Goal: Information Seeking & Learning: Learn about a topic

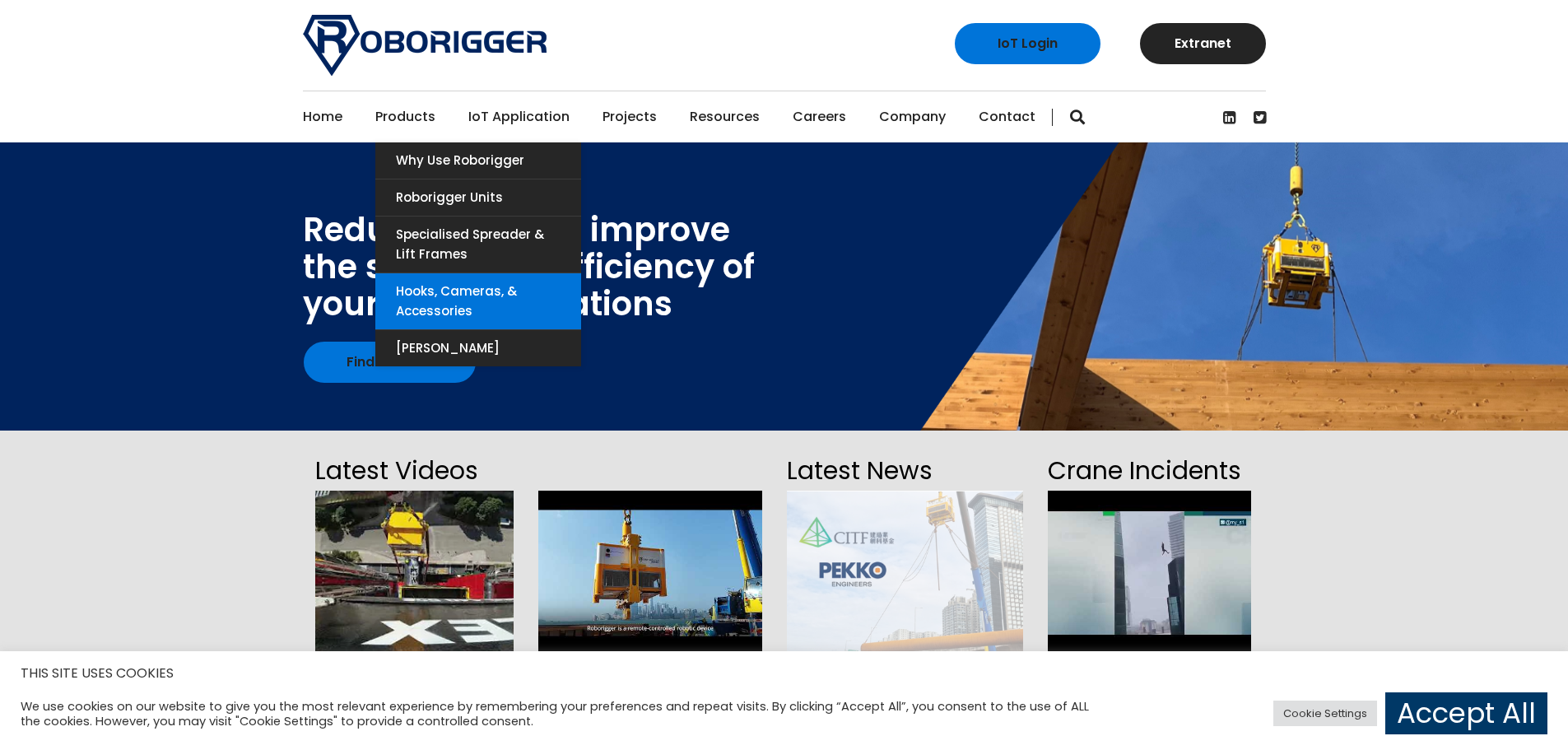
click at [447, 294] on link "Hooks, Cameras, & Accessories" at bounding box center [478, 301] width 206 height 56
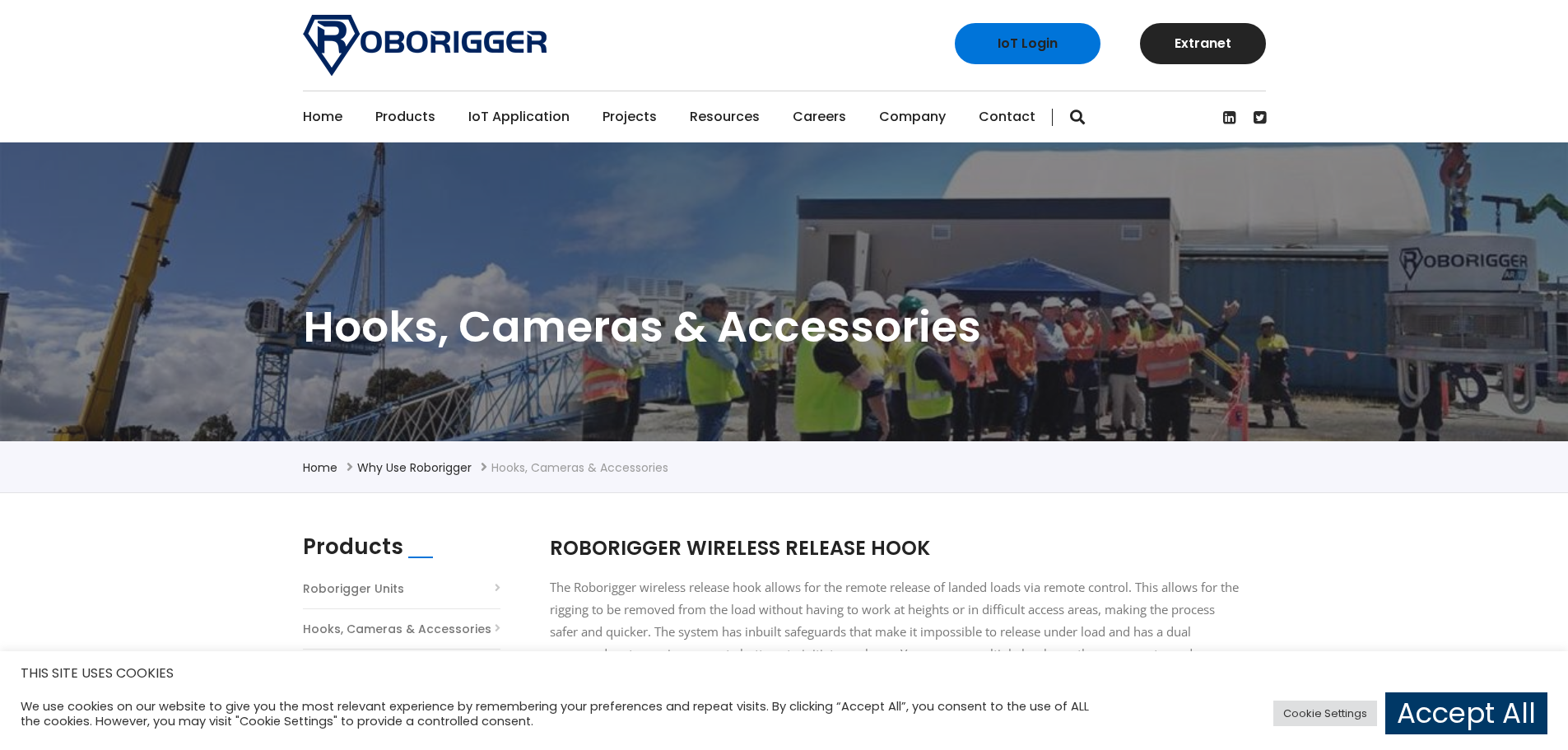
click at [320, 112] on link "Home" at bounding box center [322, 117] width 40 height 51
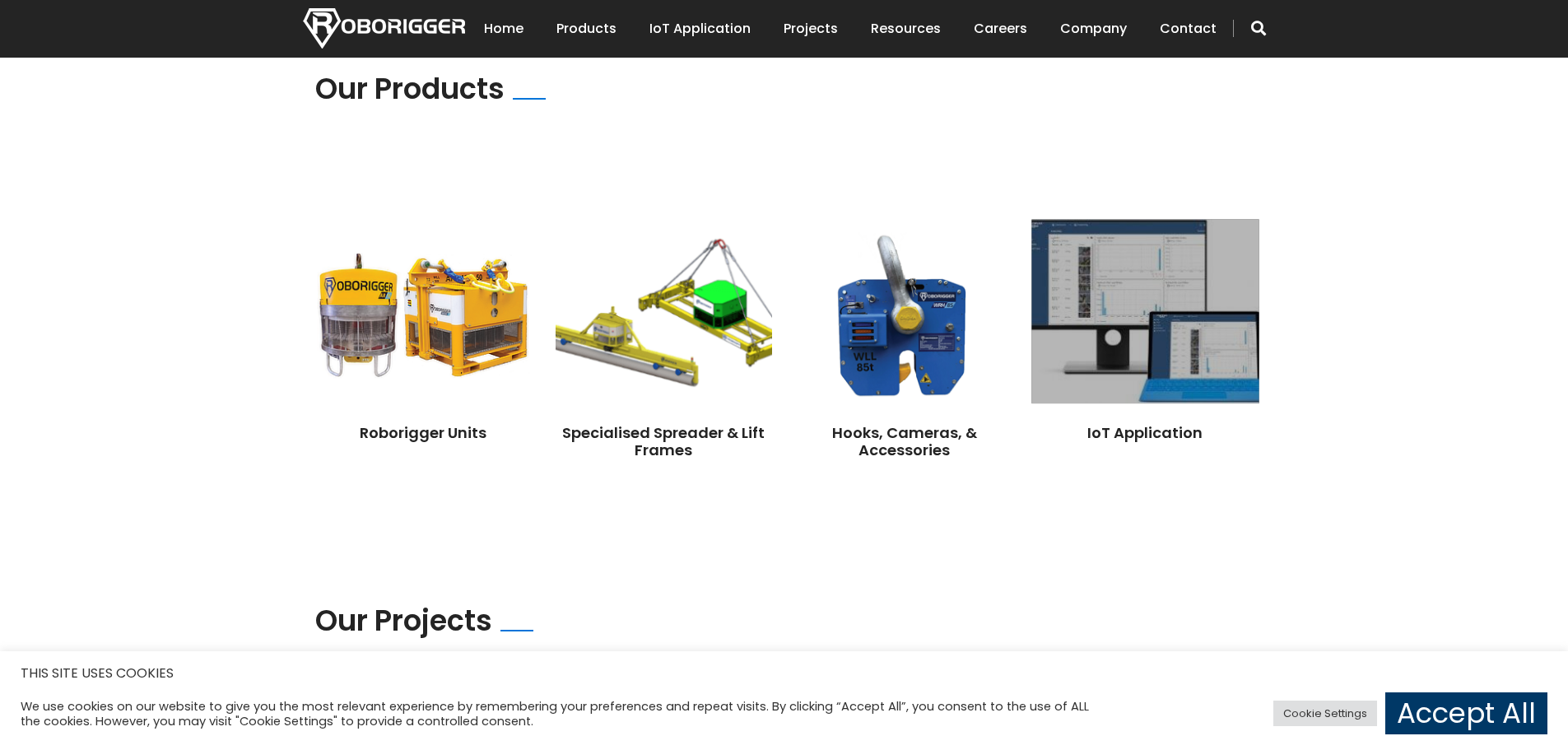
scroll to position [1153, 0]
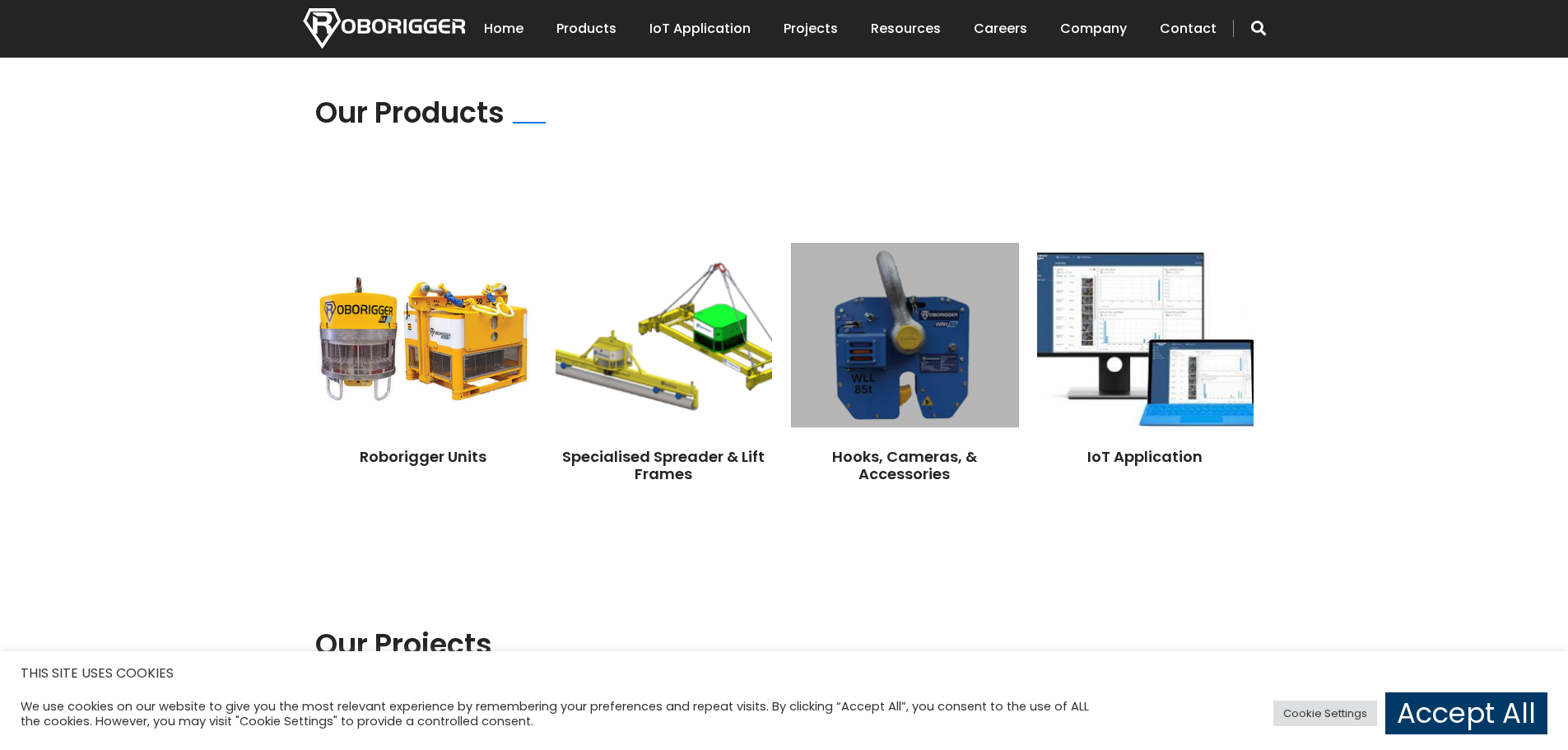
click at [892, 374] on img at bounding box center [905, 335] width 228 height 185
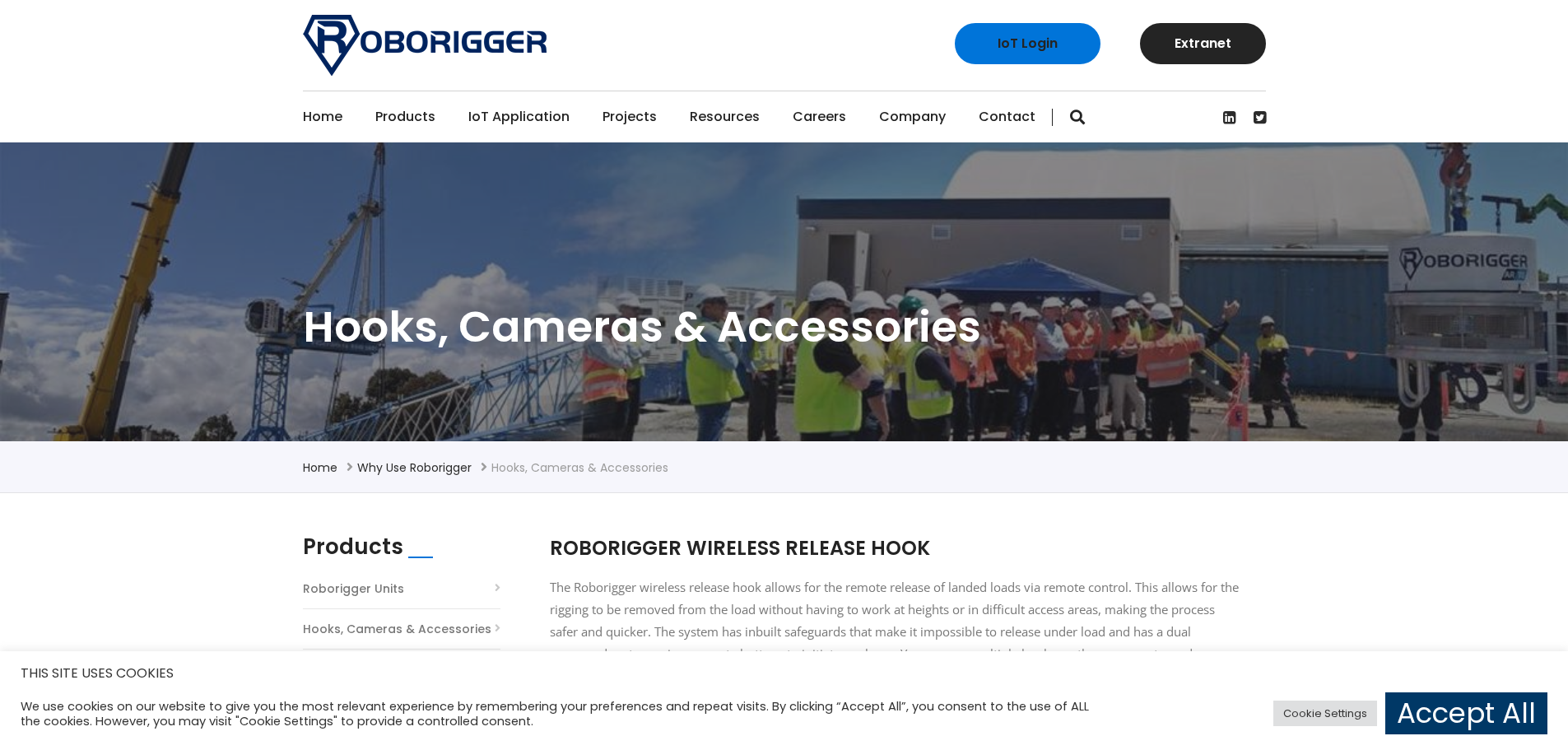
click at [632, 113] on link "Projects" at bounding box center [630, 117] width 54 height 51
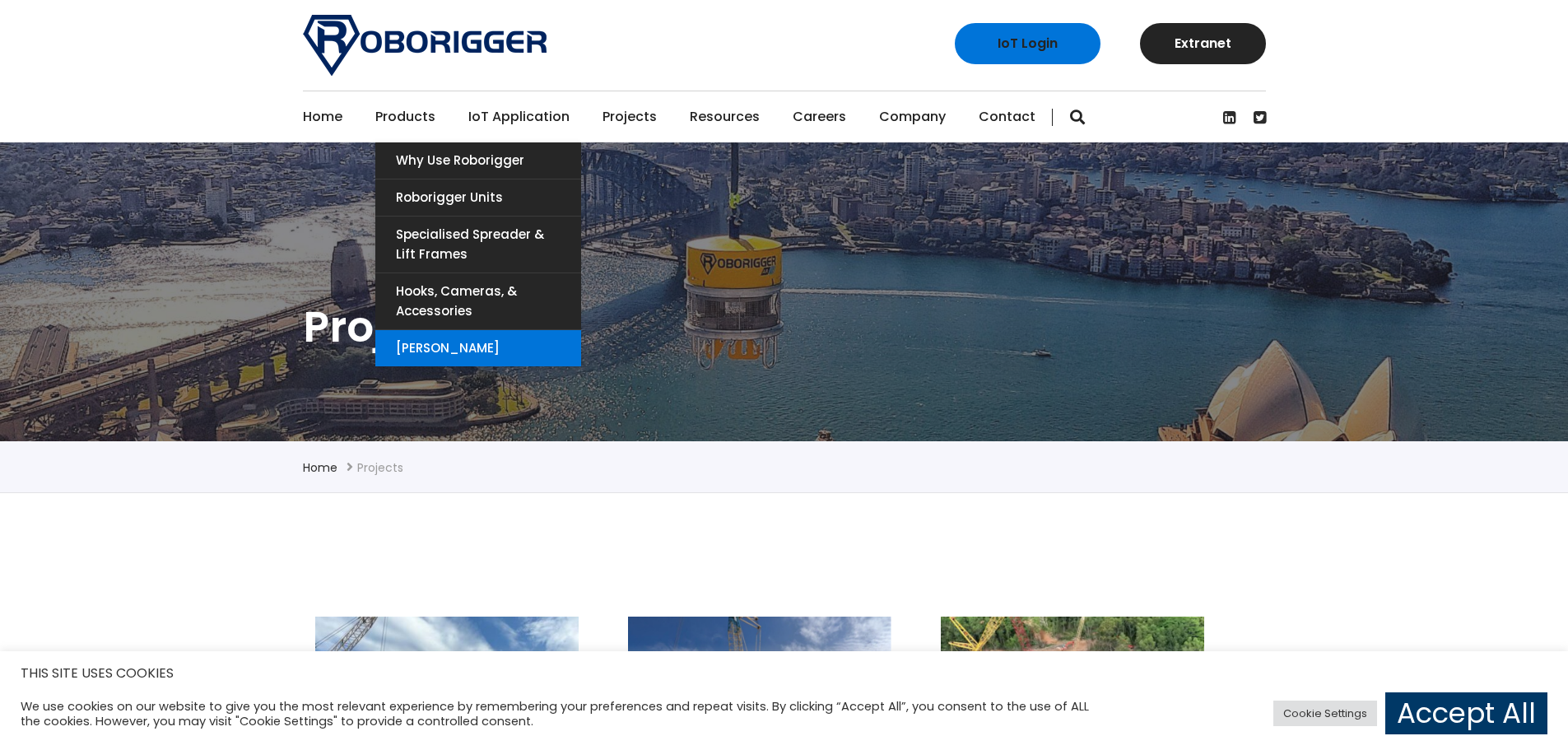
click at [452, 344] on link "[PERSON_NAME]" at bounding box center [478, 348] width 206 height 36
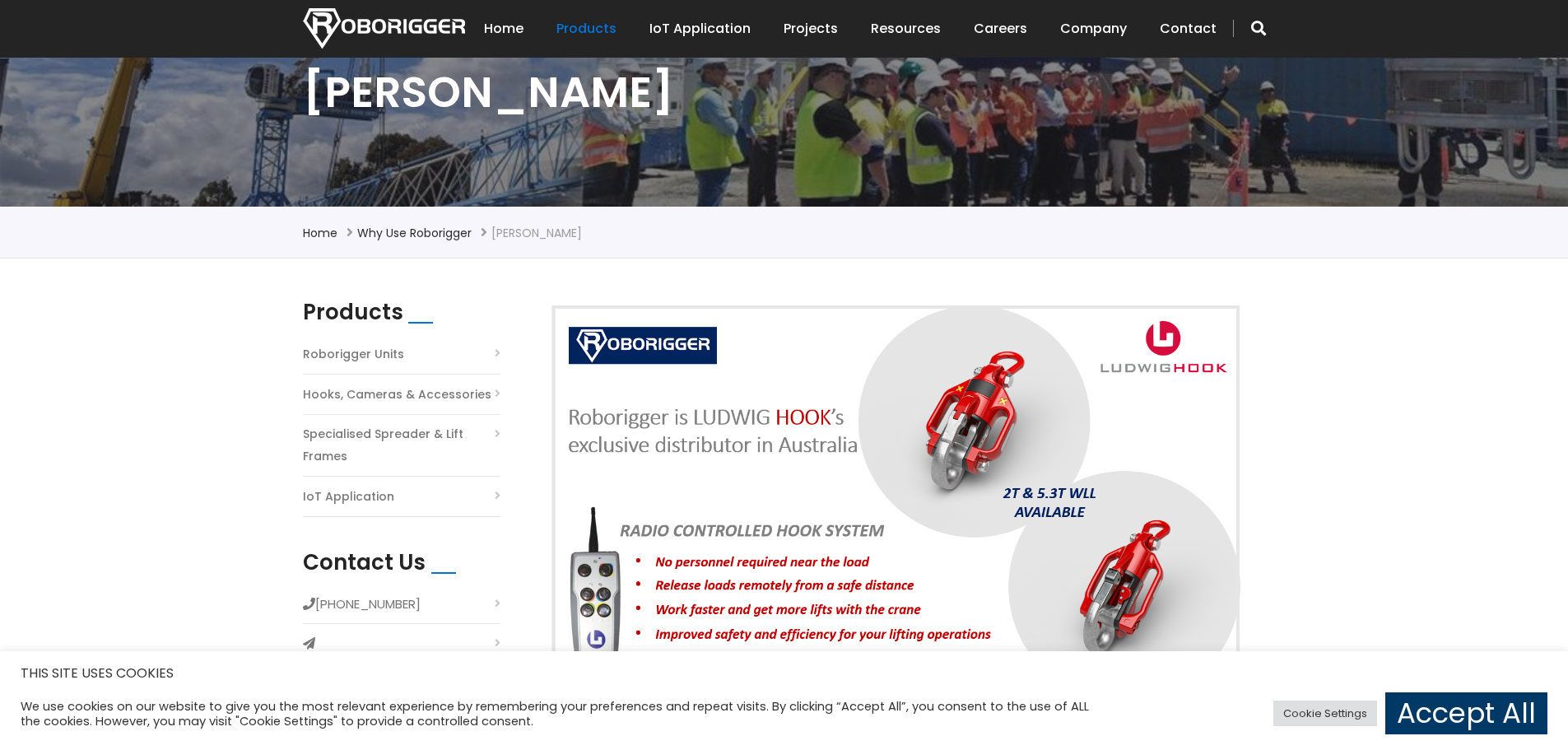
scroll to position [329, 0]
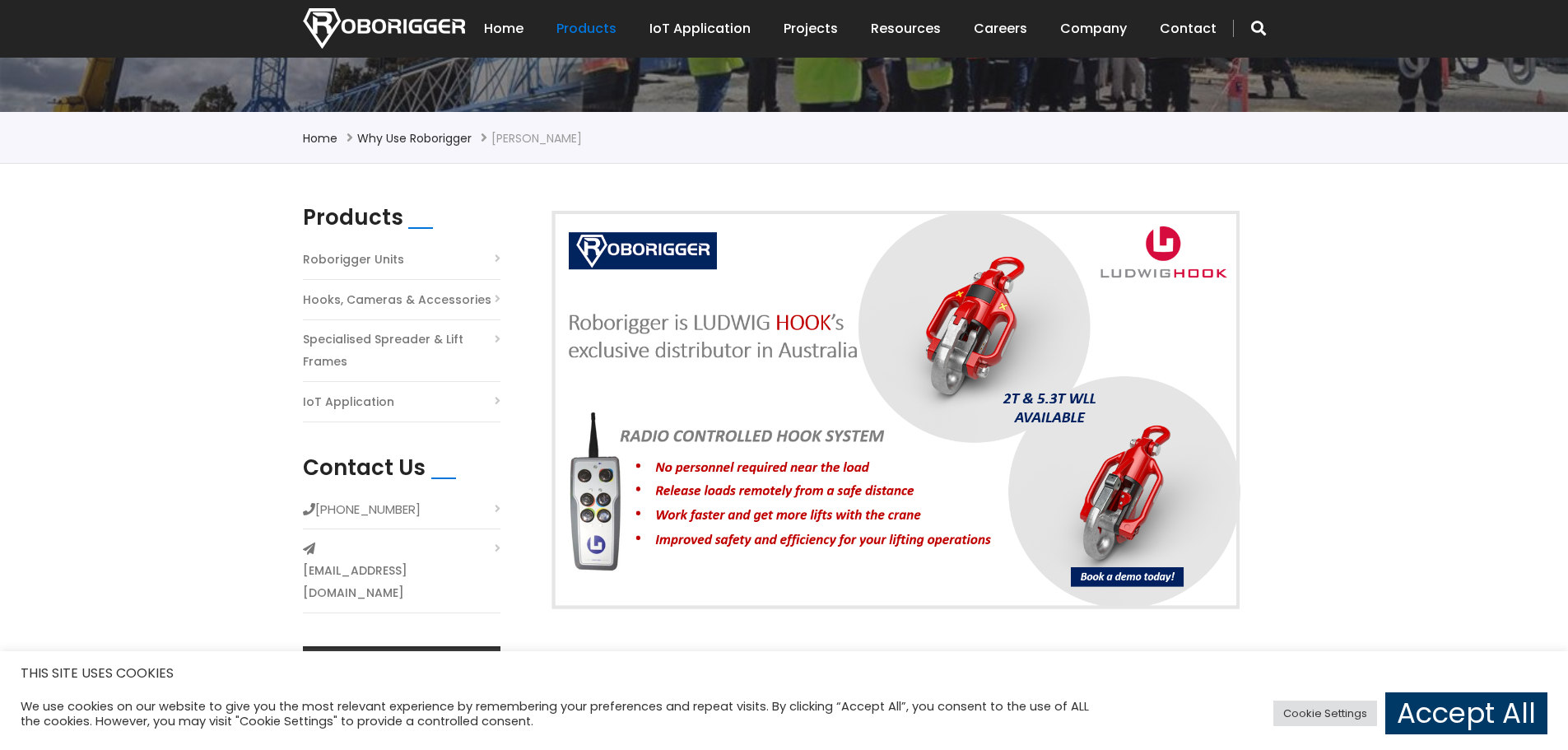
drag, startPoint x: 736, startPoint y: 432, endPoint x: 1350, endPoint y: 422, distance: 614.1
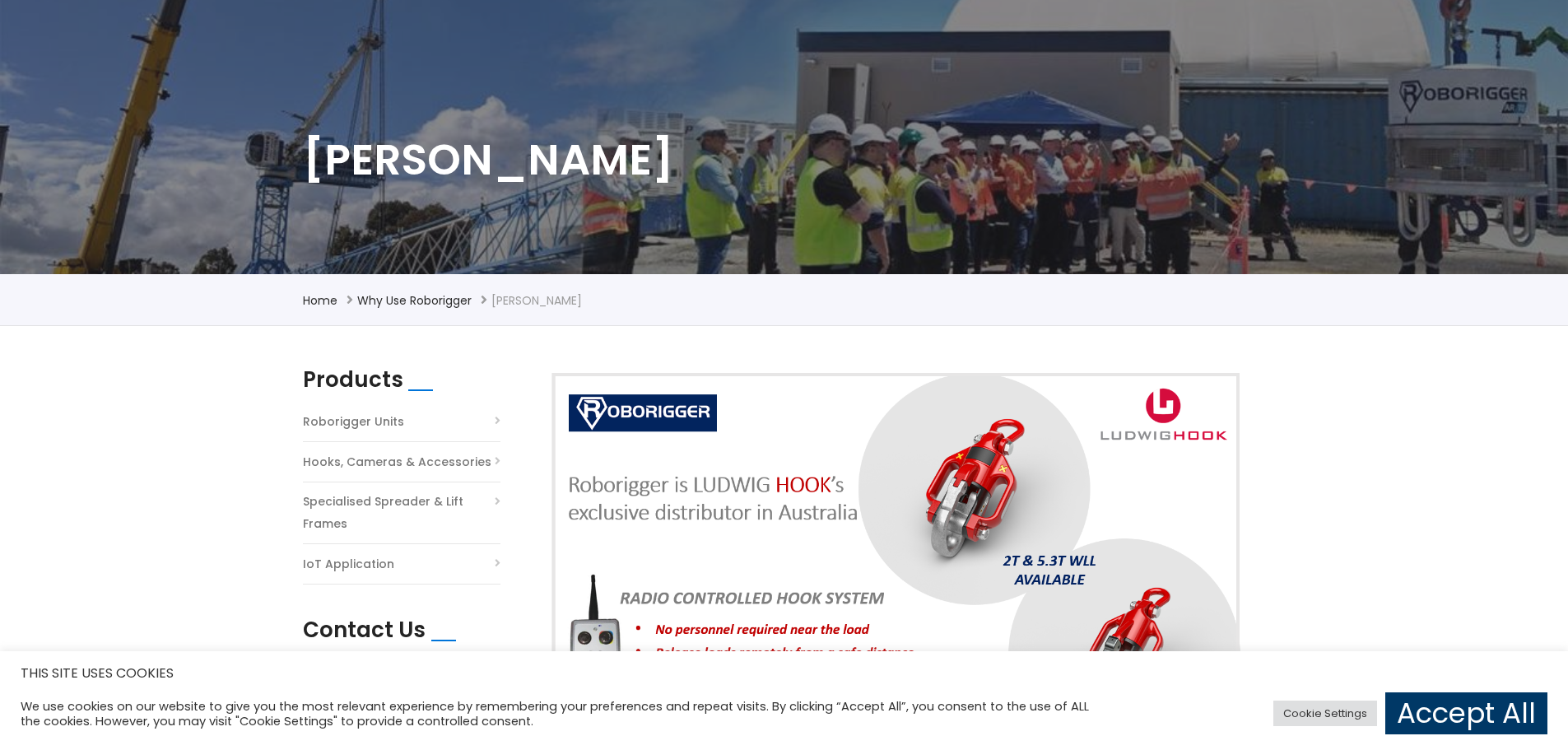
scroll to position [0, 0]
